Goal: Transaction & Acquisition: Purchase product/service

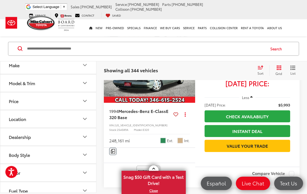
scroll to position [27, 0]
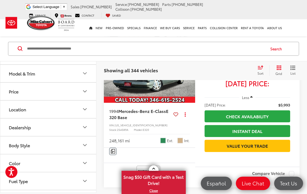
click at [44, 89] on button "Price" at bounding box center [48, 91] width 96 height 17
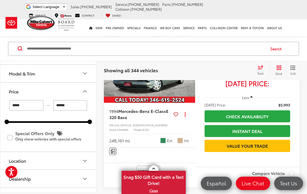
drag, startPoint x: 69, startPoint y: 106, endPoint x: 39, endPoint y: 104, distance: 30.4
click at [39, 104] on div "***** — ******" at bounding box center [48, 105] width 83 height 10
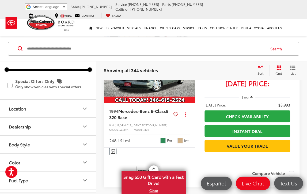
scroll to position [80, 0]
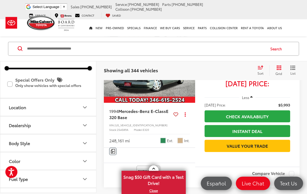
click at [54, 112] on button "Location" at bounding box center [48, 106] width 96 height 17
type input "******"
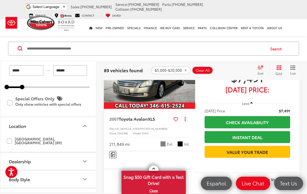
scroll to position [134, 0]
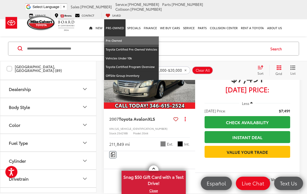
click at [120, 40] on link "Pre-Owned" at bounding box center [131, 40] width 55 height 9
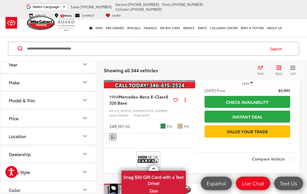
scroll to position [187, 0]
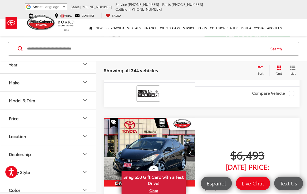
click at [46, 137] on button "Location" at bounding box center [48, 135] width 96 height 17
click at [40, 115] on button "Price" at bounding box center [48, 117] width 96 height 17
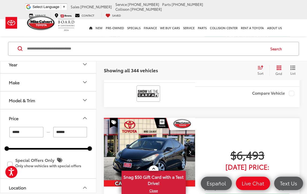
drag, startPoint x: 69, startPoint y: 132, endPoint x: 34, endPoint y: 126, distance: 35.0
click at [34, 127] on div "***** — ******" at bounding box center [48, 132] width 83 height 10
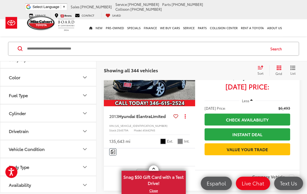
scroll to position [321, 0]
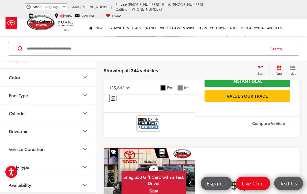
click at [35, 117] on button "Cylinder" at bounding box center [48, 113] width 96 height 17
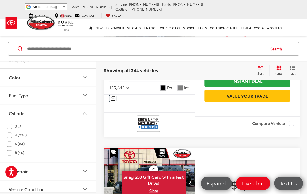
type input "******"
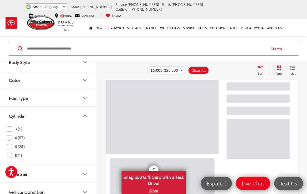
scroll to position [60, 0]
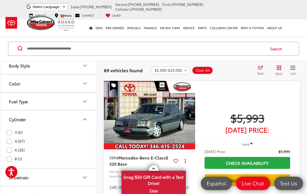
click at [10, 150] on label "6 (25)" at bounding box center [16, 150] width 18 height 9
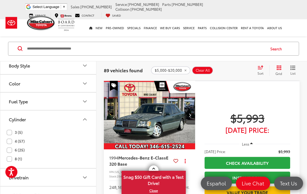
scroll to position [0, 0]
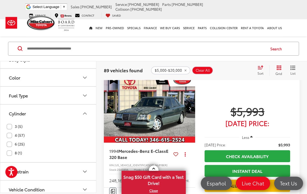
scroll to position [60, 0]
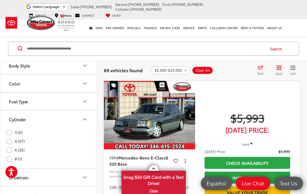
click at [12, 138] on label "4 (57)" at bounding box center [16, 141] width 18 height 9
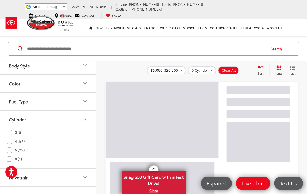
scroll to position [159, 0]
click at [12, 154] on label "8 (1)" at bounding box center [14, 158] width 15 height 9
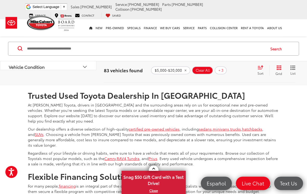
scroll to position [2014, 0]
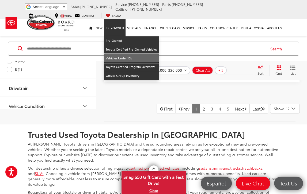
drag, startPoint x: 125, startPoint y: 58, endPoint x: 147, endPoint y: 108, distance: 54.8
click at [125, 58] on link "Vehicles Under 10k" at bounding box center [131, 58] width 55 height 9
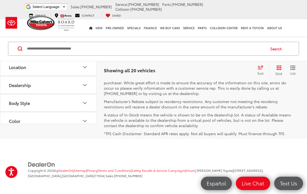
scroll to position [2200, 0]
drag, startPoint x: 221, startPoint y: 142, endPoint x: 219, endPoint y: 138, distance: 4.7
click at [224, 58] on link "2" at bounding box center [228, 54] width 8 height 10
click at [232, 58] on link "Next" at bounding box center [241, 53] width 18 height 10
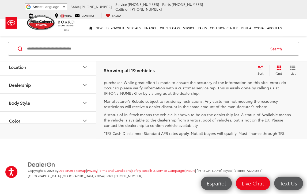
click at [257, 58] on link "Last" at bounding box center [258, 53] width 18 height 10
